Goal: Task Accomplishment & Management: Manage account settings

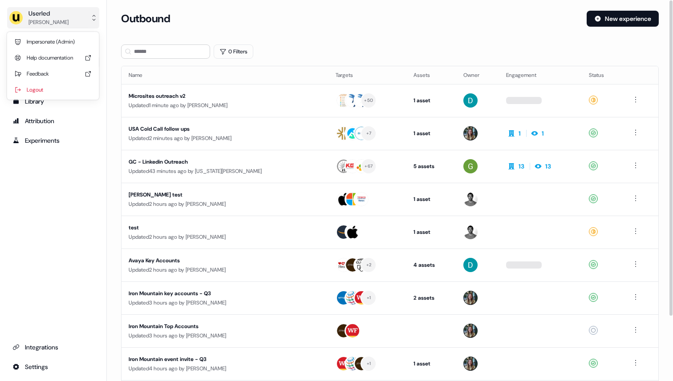
click at [57, 13] on div "Userled" at bounding box center [48, 13] width 40 height 9
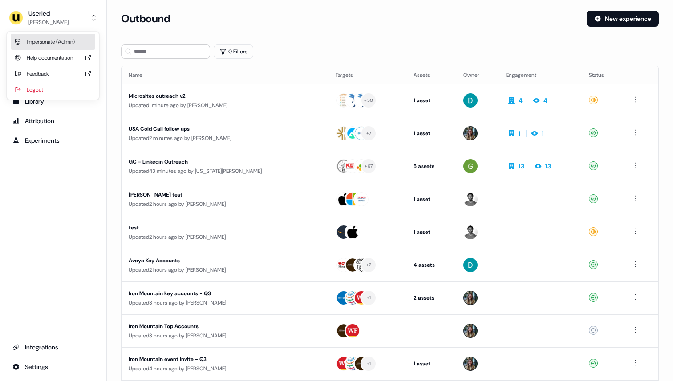
click at [57, 42] on div "Impersonate (Admin)" at bounding box center [53, 42] width 85 height 16
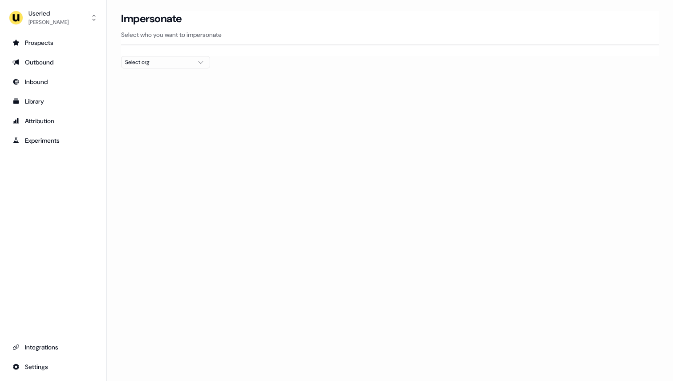
click at [187, 64] on div "Select org" at bounding box center [158, 62] width 67 height 9
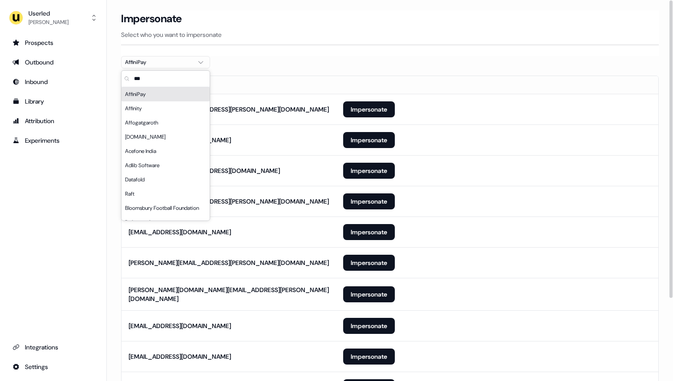
type input "***"
click at [289, 61] on section "Loading... Impersonate Select who you want to impersonate AffiniPay Email [PERS…" at bounding box center [390, 250] width 566 height 479
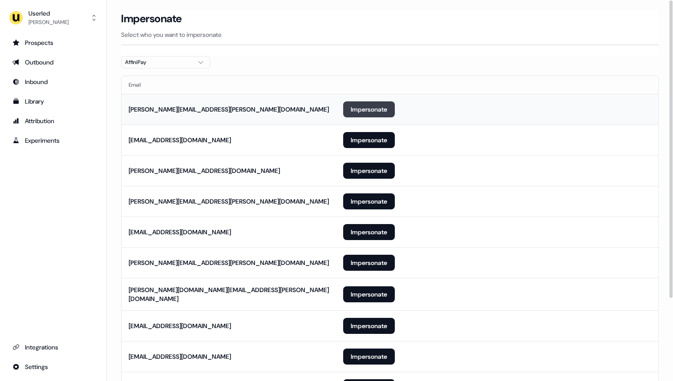
click at [375, 104] on button "Impersonate" at bounding box center [369, 109] width 52 height 16
